Goal: Find specific page/section: Find specific page/section

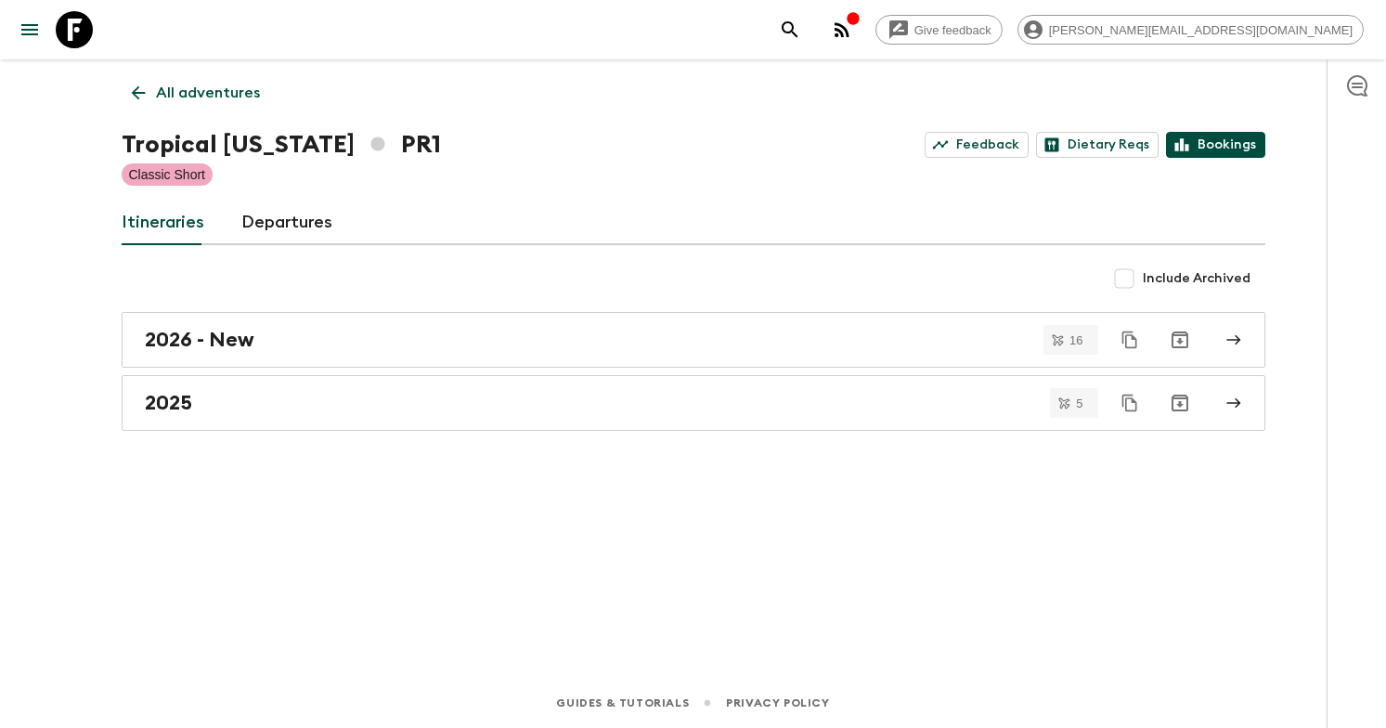
click at [1226, 149] on link "Bookings" at bounding box center [1215, 145] width 99 height 26
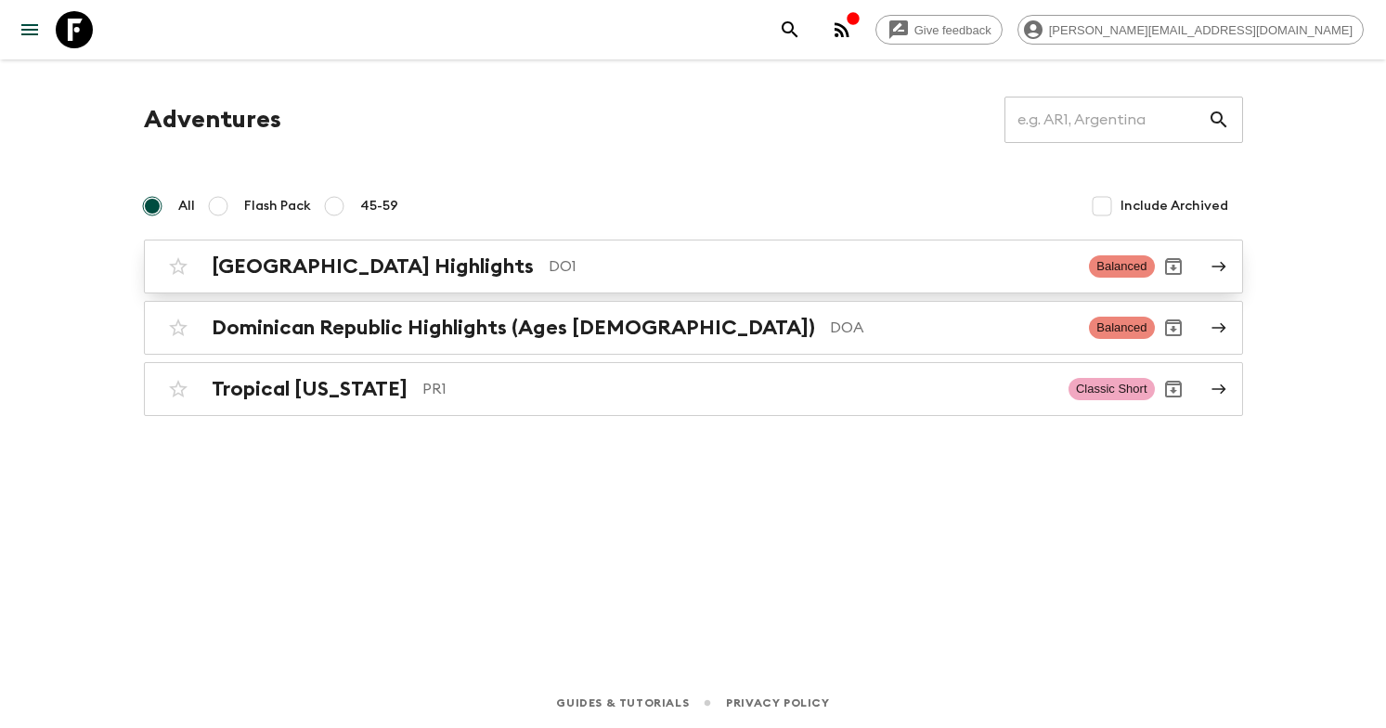
click at [971, 271] on p "DO1" at bounding box center [812, 266] width 526 height 22
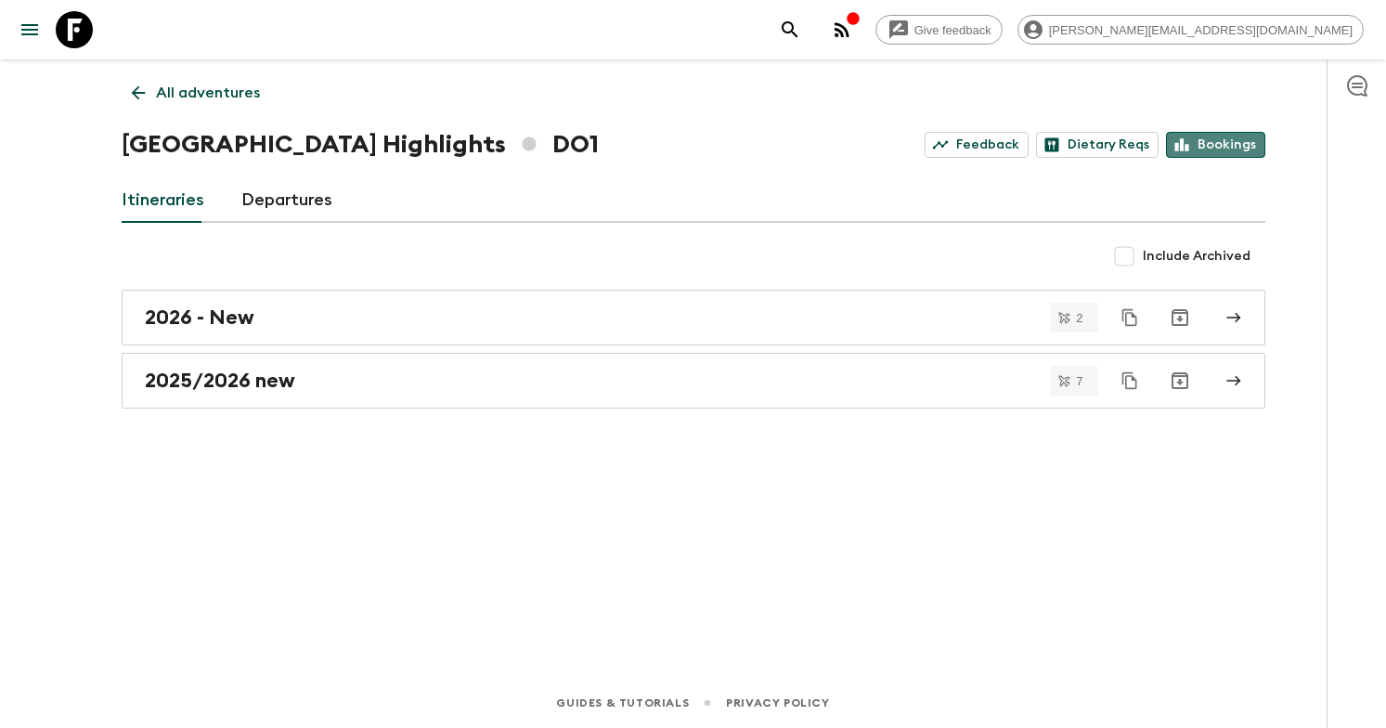
click at [1238, 157] on link "Bookings" at bounding box center [1215, 145] width 99 height 26
